Goal: Task Accomplishment & Management: Complete application form

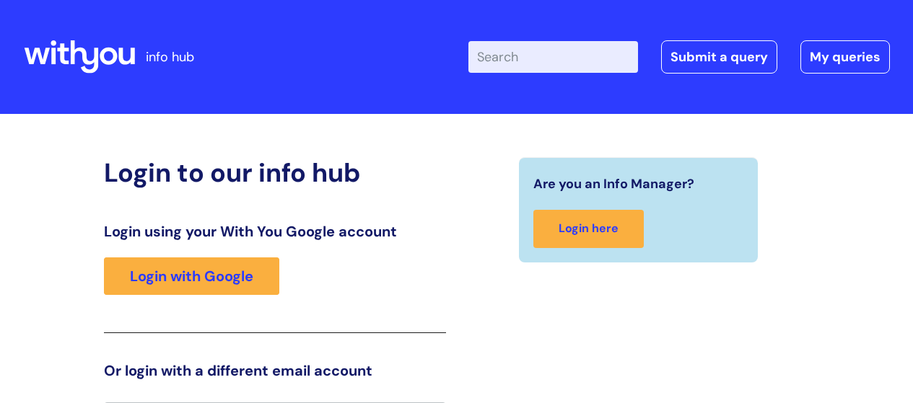
scroll to position [32, 0]
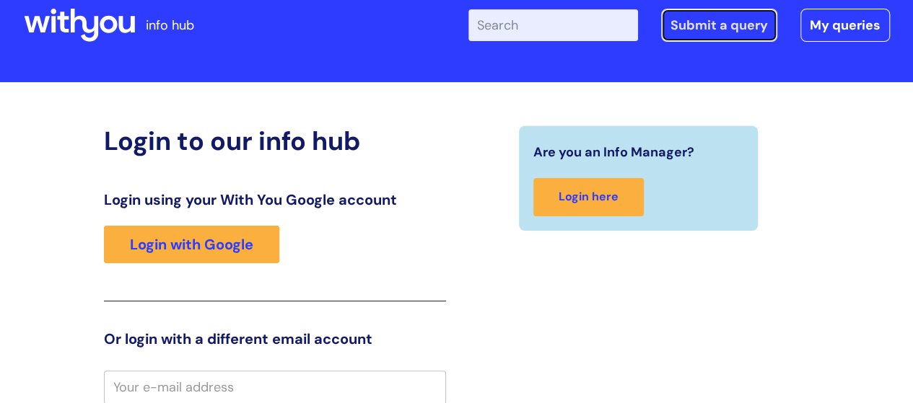
click at [710, 31] on link "Submit a query" at bounding box center [719, 25] width 116 height 33
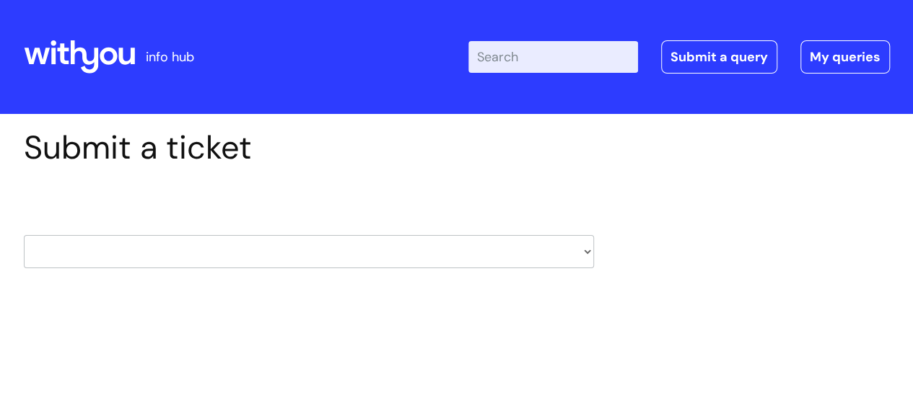
click at [588, 255] on select "HR / People IT and Support Clinical Drug Alerts Finance Accounts Data Support T…" at bounding box center [309, 251] width 570 height 33
select select "it_and_support"
click at [24, 235] on select "HR / People IT and Support Clinical Drug Alerts Finance Accounts Data Support T…" at bounding box center [309, 251] width 570 height 33
click at [589, 344] on select "... Mobile Phone Reset & MFA Accounts, Starters and Leavers IT Hardware issue I…" at bounding box center [309, 344] width 570 height 33
select select "System/software"
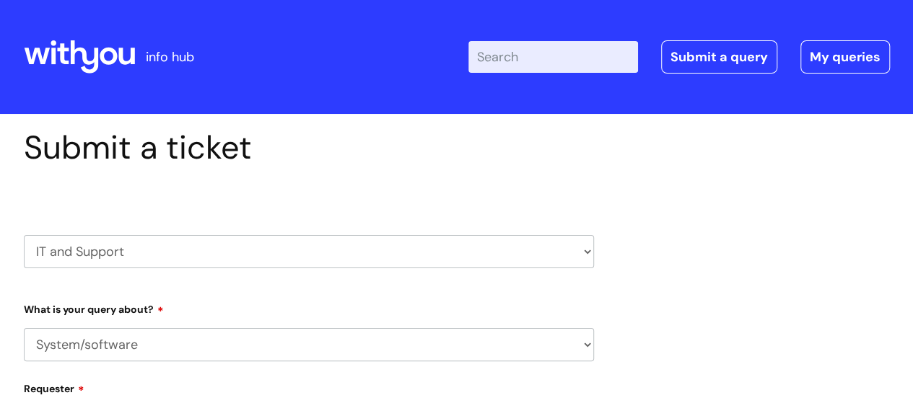
click at [24, 328] on select "... Mobile Phone Reset & MFA Accounts, Starters and Leavers IT Hardware issue I…" at bounding box center [309, 344] width 570 height 33
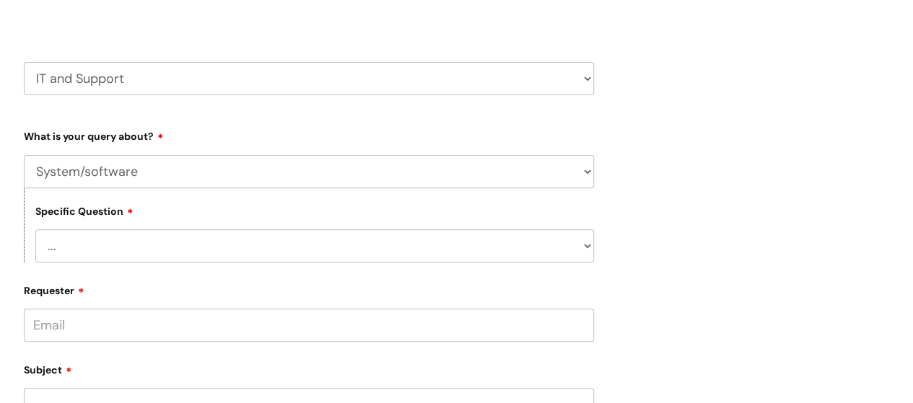
scroll to position [211, 0]
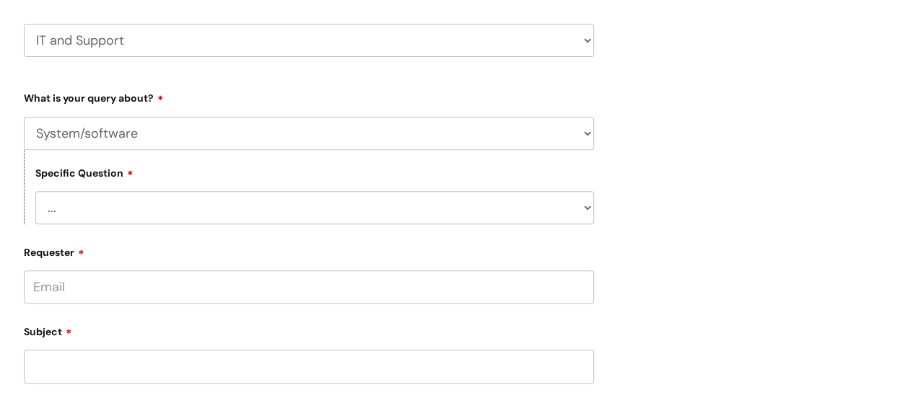
click at [585, 207] on select "... Halo PCMIS Iaptus NHS Email CJSM Email Mitel Another System Google (Workspa…" at bounding box center [314, 207] width 558 height 33
select select "PCMIS"
click at [35, 191] on select "... Halo PCMIS Iaptus NHS Email CJSM Email Mitel Another System Google (Workspa…" at bounding box center [314, 207] width 558 height 33
click at [584, 279] on select "... I’ve got an issue or I think I’ve found a fault." at bounding box center [314, 282] width 558 height 33
select select "I’ve got an issue or I think I’ve found a fault."
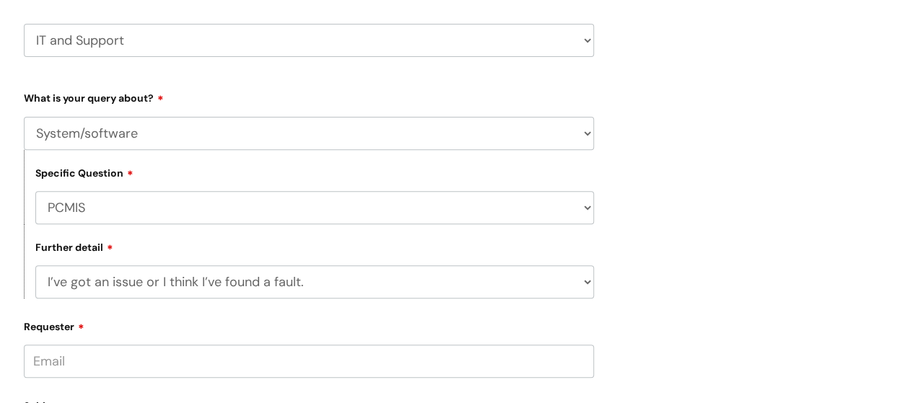
click at [35, 266] on select "... I’ve got an issue or I think I’ve found a fault." at bounding box center [314, 282] width 558 height 33
click at [91, 374] on input "Requester" at bounding box center [309, 361] width 570 height 33
type input "m"
paste input "[DOMAIN_NAME]"
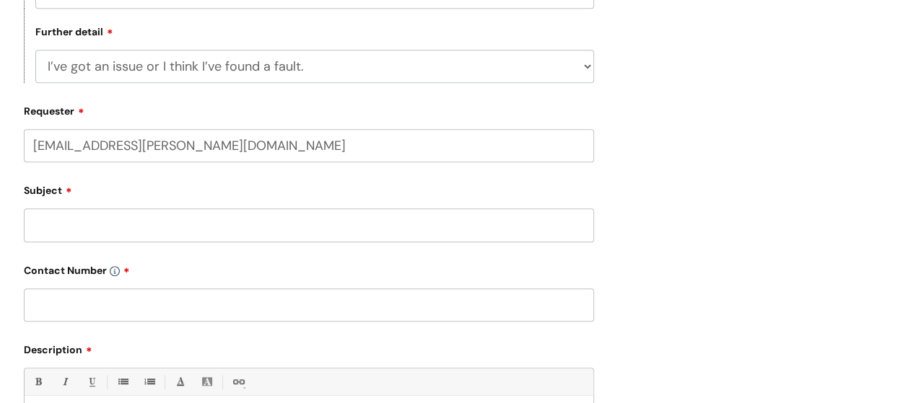
scroll to position [439, 0]
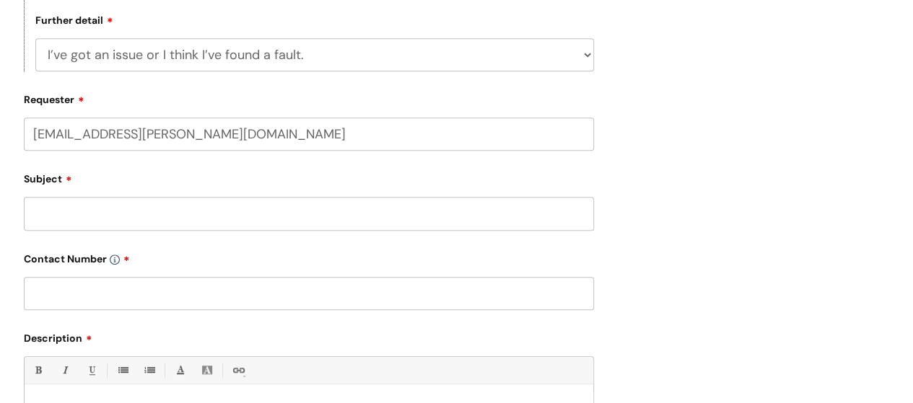
type input "mark.thomas@wearewithyou.org.uk"
click at [76, 217] on input "Subject" at bounding box center [309, 213] width 570 height 33
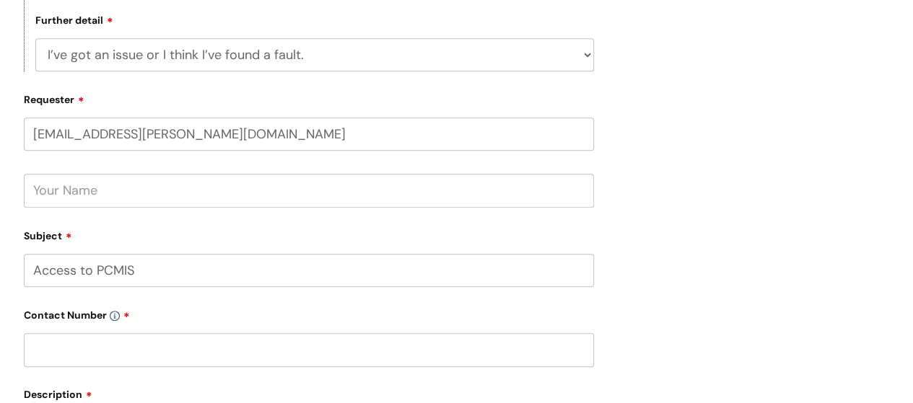
type input "Access to PCMIS"
click at [87, 349] on input "text" at bounding box center [309, 349] width 570 height 33
paste input "07929 823851"
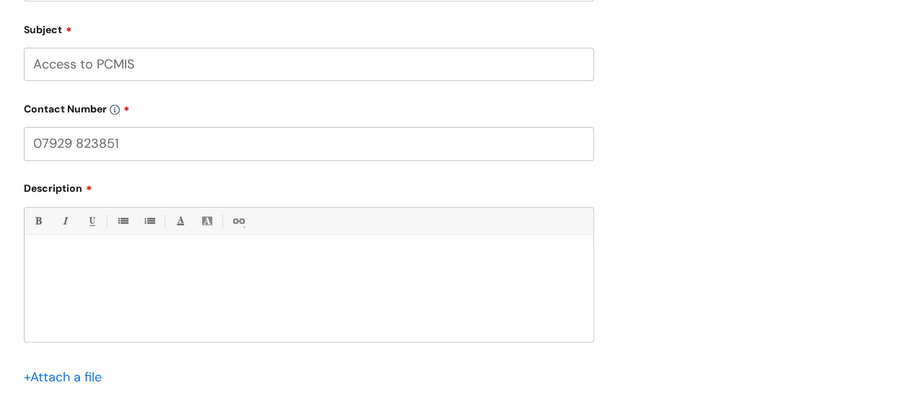
scroll to position [691, 0]
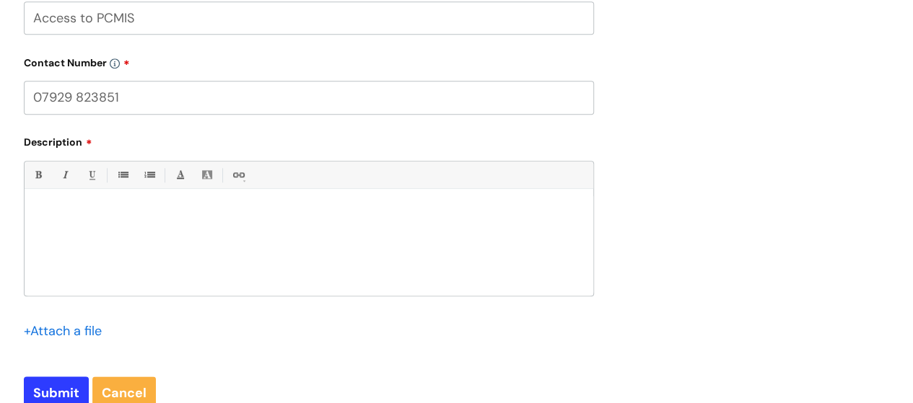
type input "07929 823851"
click at [74, 202] on div at bounding box center [309, 246] width 569 height 100
click at [63, 382] on input "Submit" at bounding box center [56, 393] width 65 height 33
type input "Please Wait..."
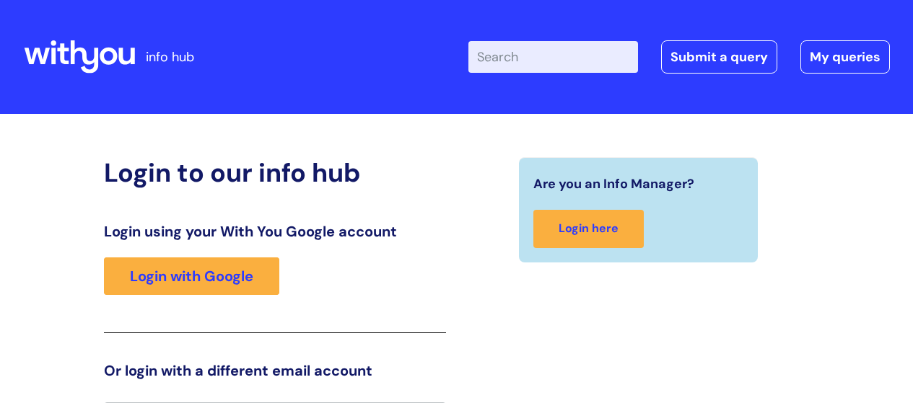
scroll to position [32, 0]
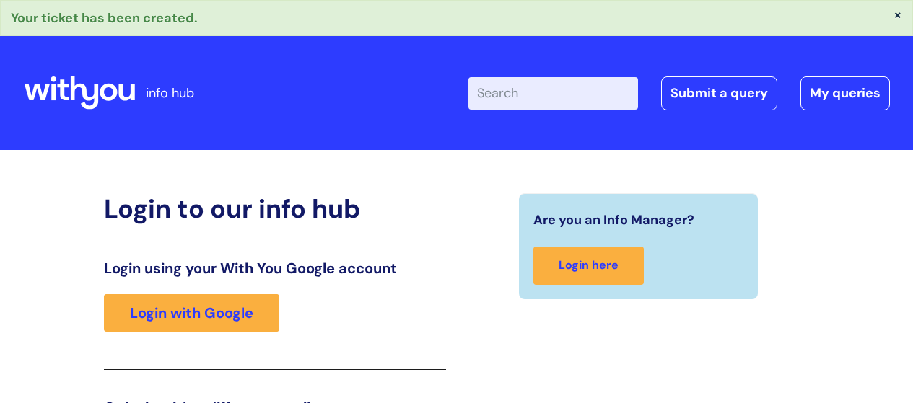
scroll to position [253, 0]
